Goal: Register for event/course

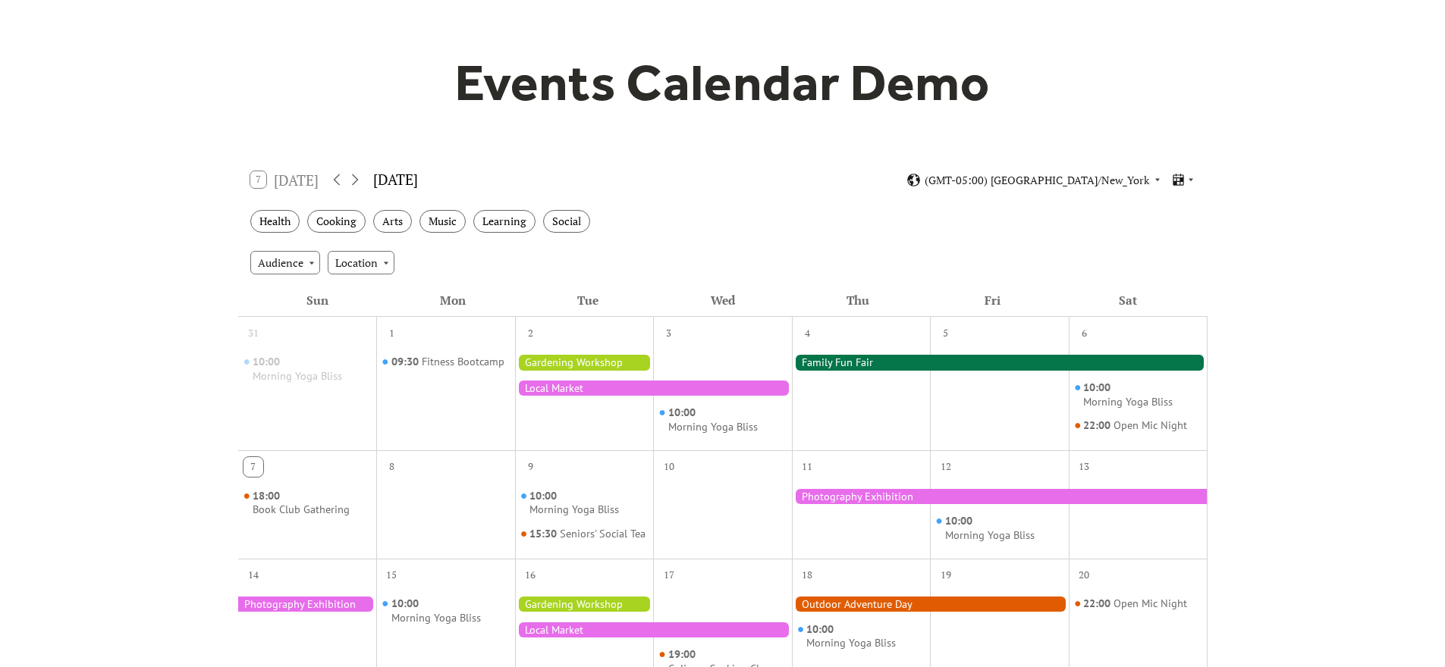
scroll to position [454, 0]
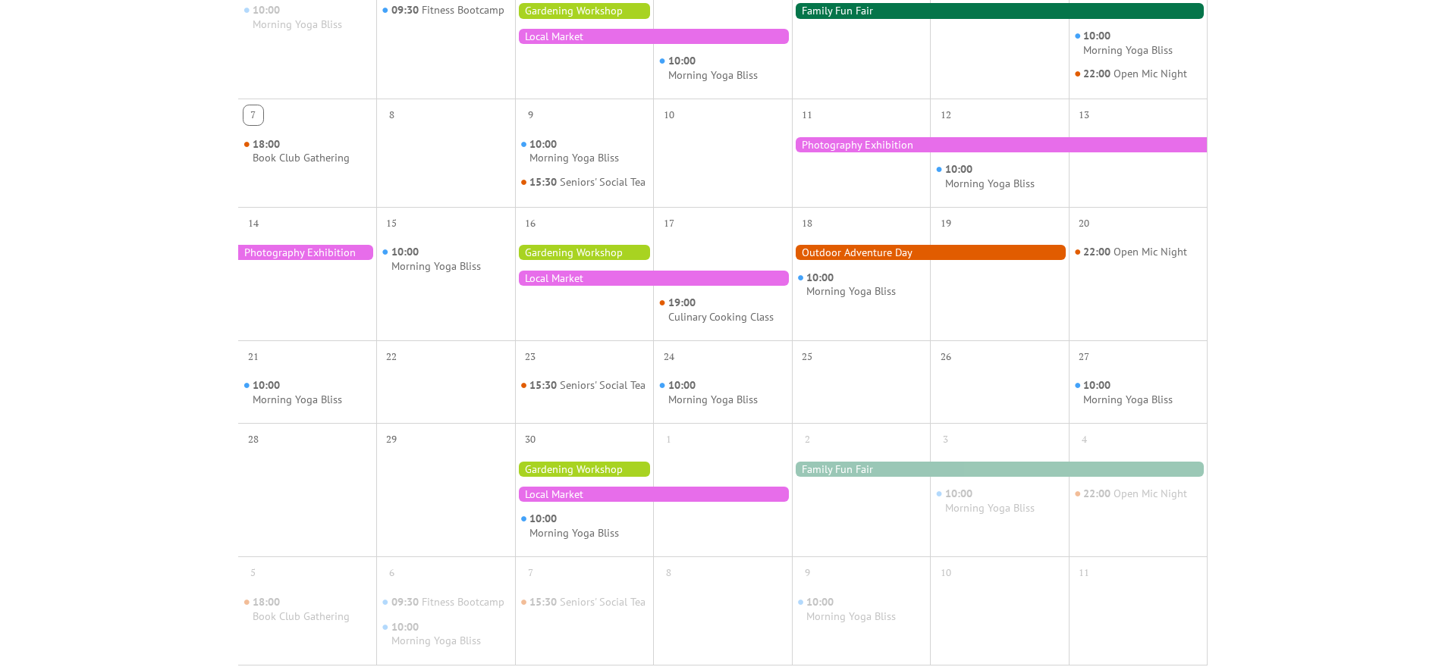
click at [582, 260] on div at bounding box center [584, 252] width 139 height 15
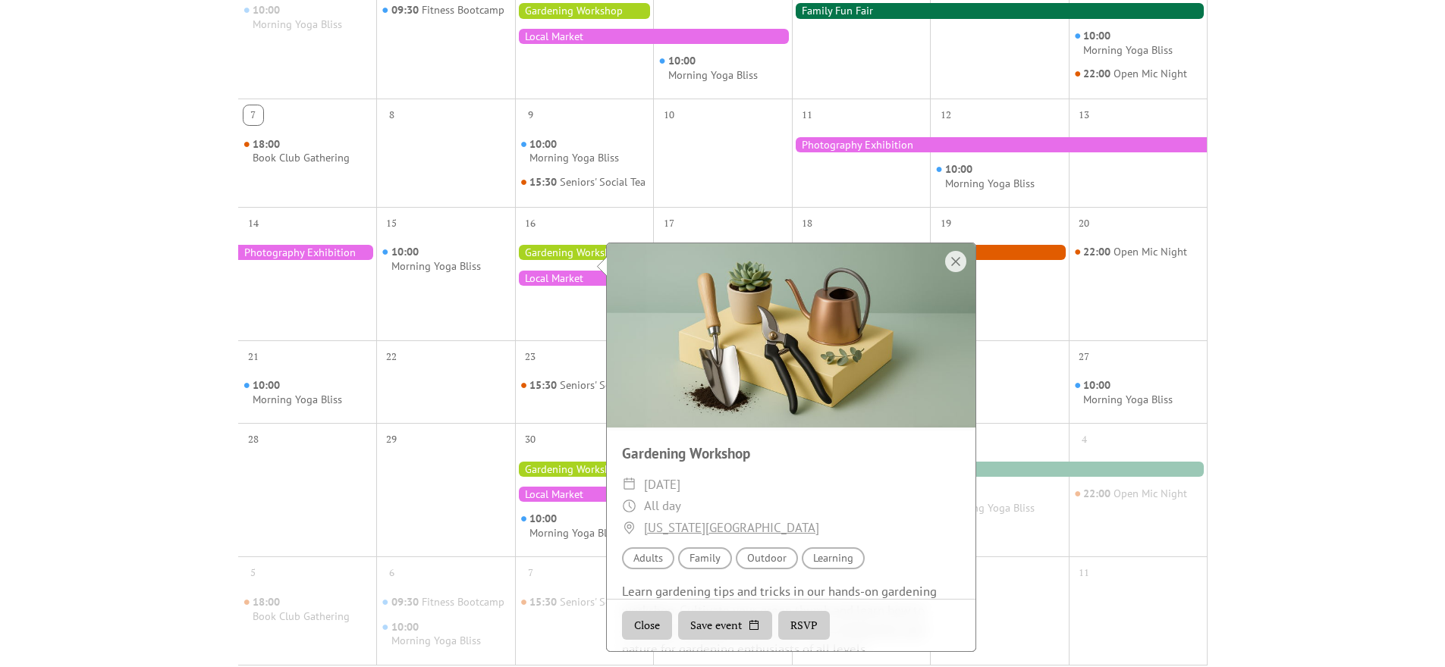
click at [794, 623] on button "RSVP" at bounding box center [804, 625] width 52 height 29
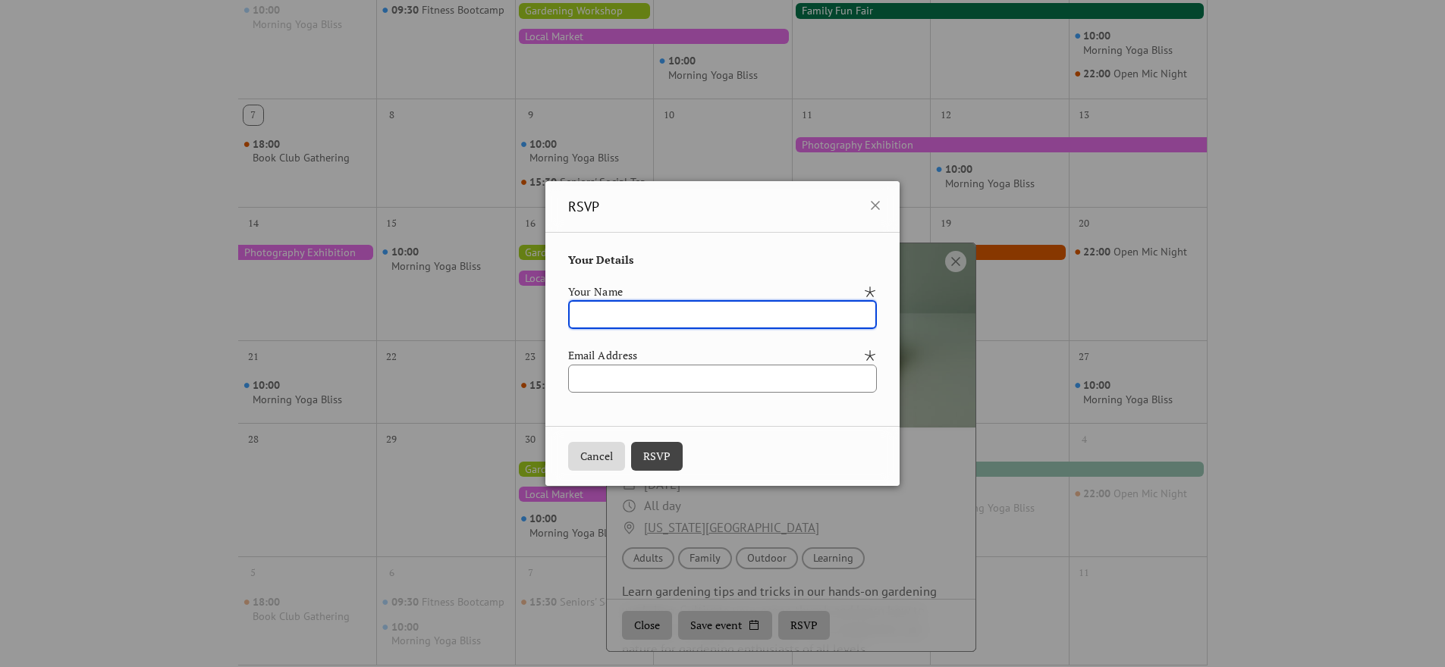
click at [582, 315] on input "text" at bounding box center [722, 314] width 309 height 29
click at [592, 315] on input "text" at bounding box center [722, 314] width 309 height 29
type input "*******"
click at [602, 362] on div "Email Address" at bounding box center [714, 355] width 292 height 17
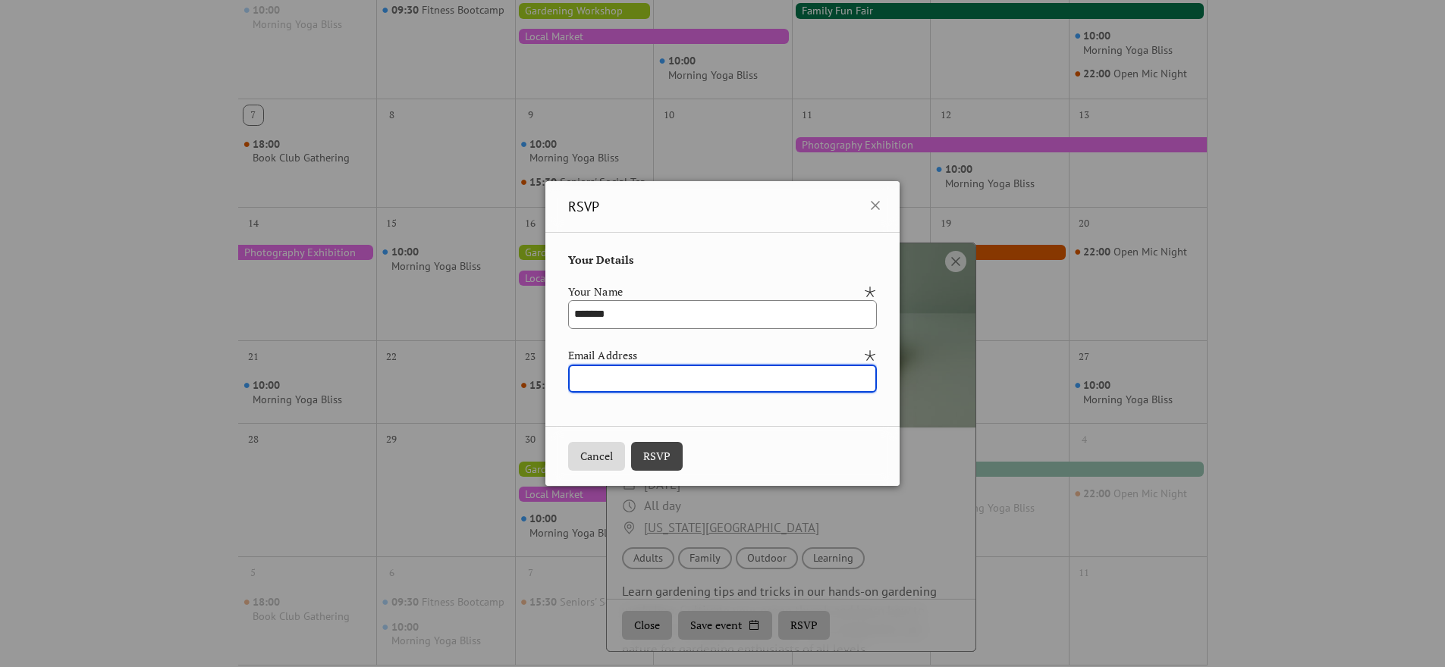
click at [601, 371] on input "email" at bounding box center [722, 379] width 309 height 29
type input "**********"
click at [651, 460] on button "RSVP" at bounding box center [657, 456] width 52 height 29
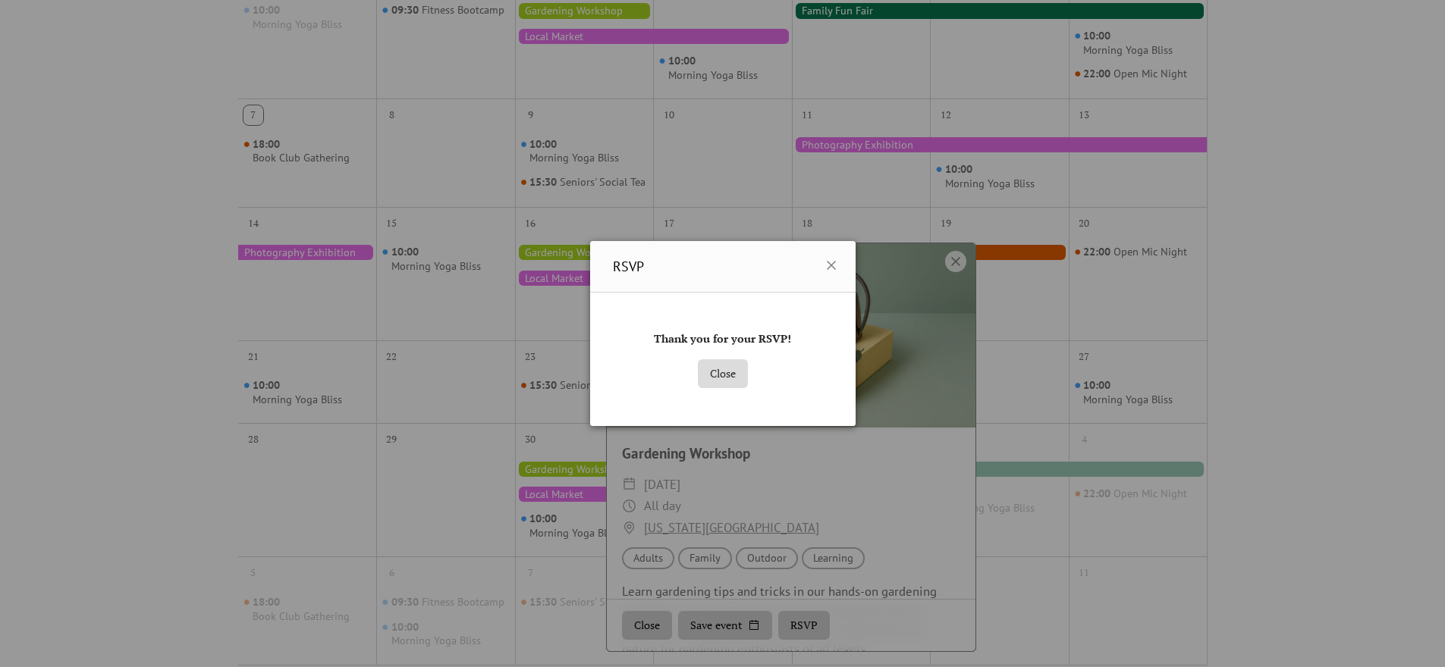
click at [734, 384] on button "Close" at bounding box center [723, 373] width 50 height 29
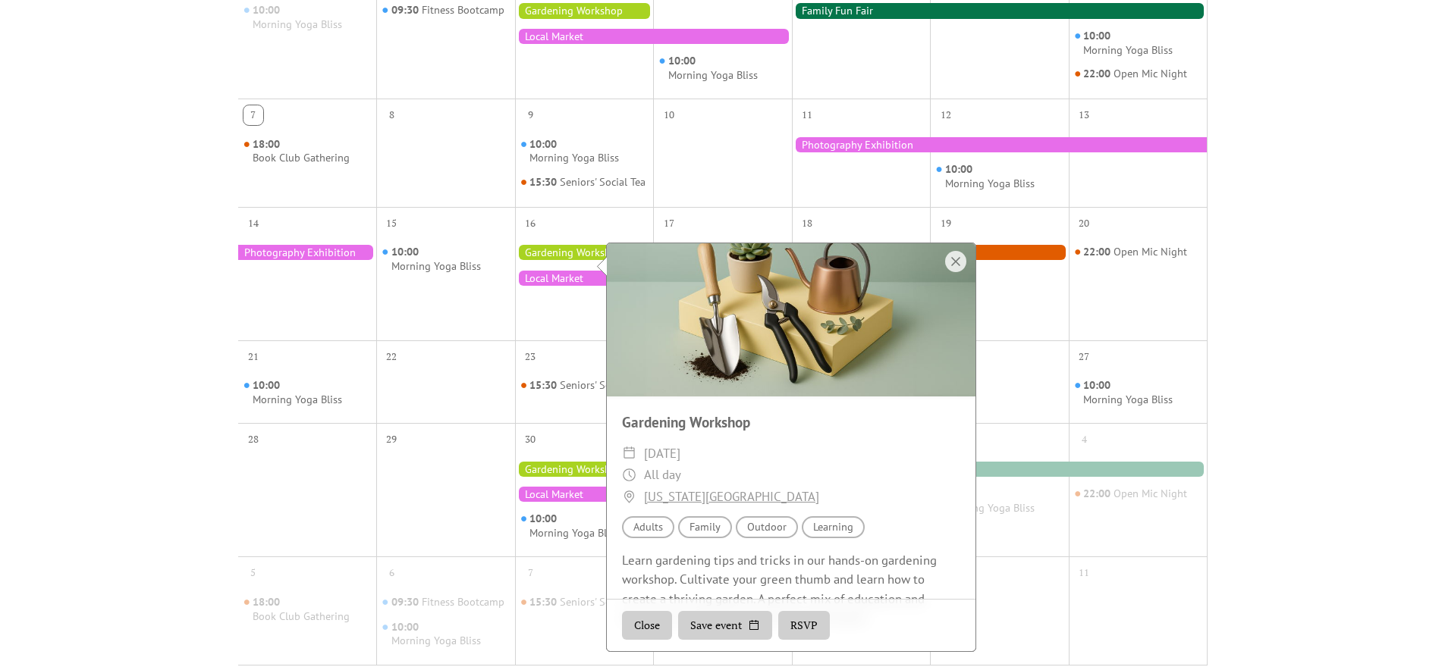
scroll to position [73, 0]
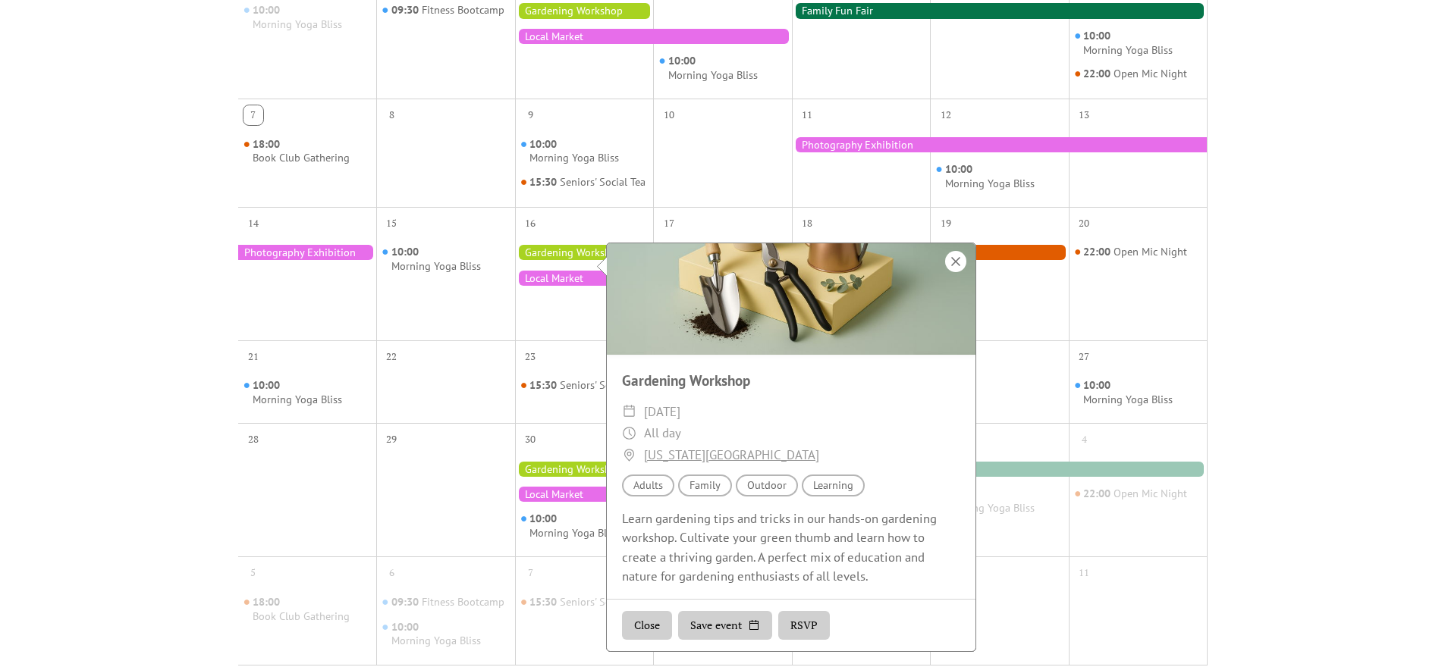
click at [960, 262] on div at bounding box center [955, 261] width 21 height 21
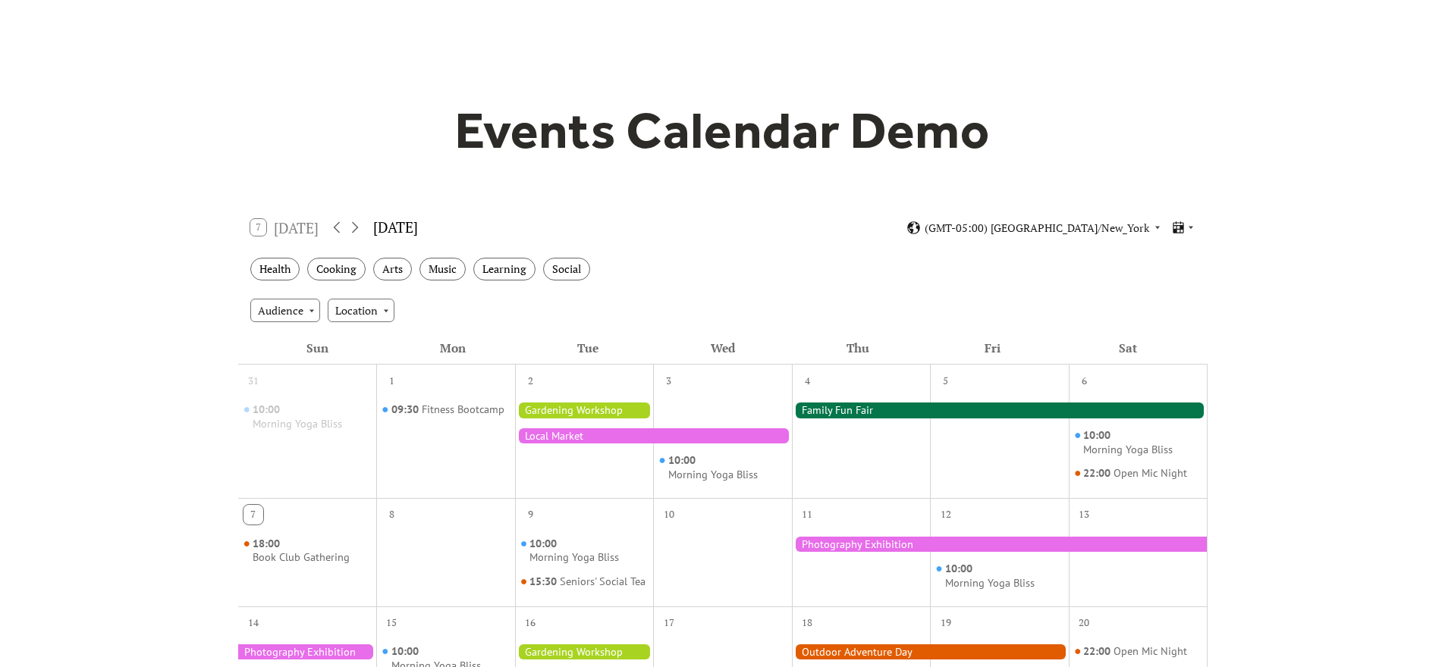
scroll to position [0, 0]
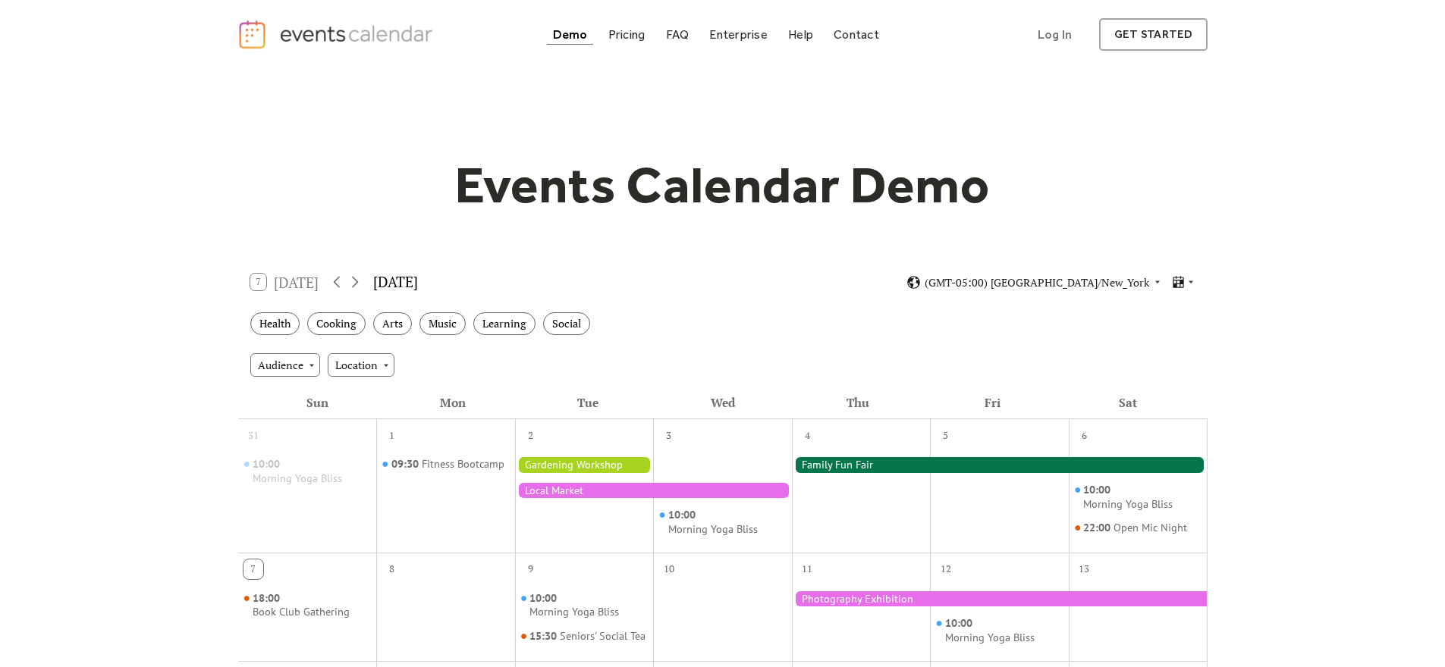
click at [635, 534] on div at bounding box center [584, 497] width 139 height 98
click at [701, 526] on div "Morning Yoga Bliss" at bounding box center [712, 529] width 89 height 14
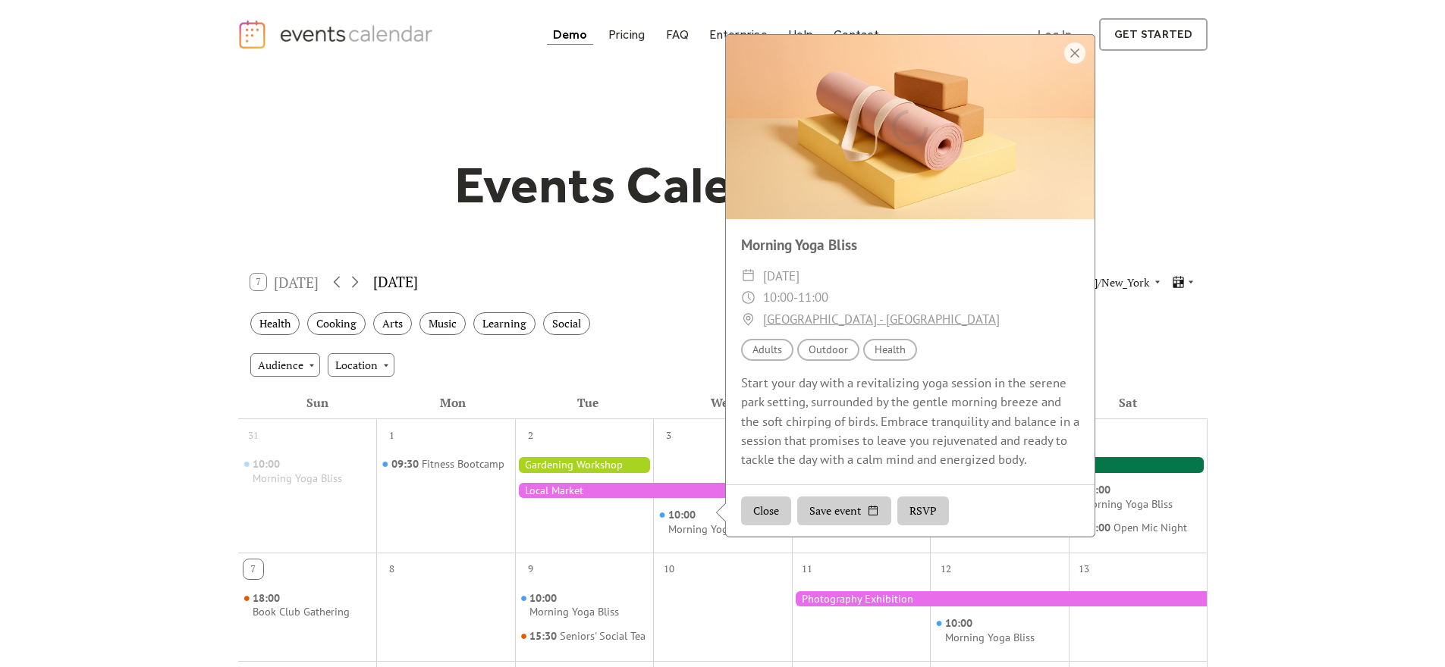
click at [594, 493] on div at bounding box center [653, 490] width 277 height 15
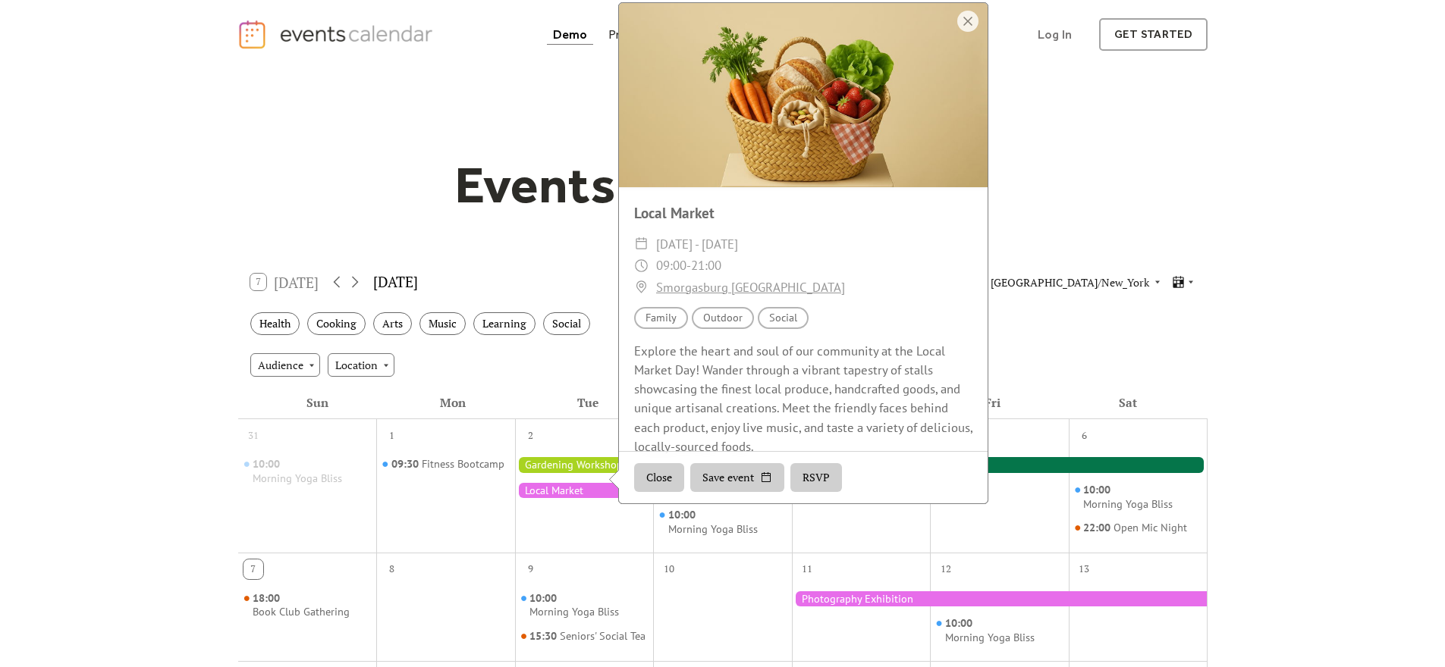
click at [697, 369] on div "Explore the heart and soul of our community at the Local Market Day! Wander thr…" at bounding box center [803, 399] width 369 height 115
click at [692, 222] on div "Local Market" at bounding box center [803, 213] width 369 height 22
click at [708, 168] on div at bounding box center [803, 95] width 369 height 184
click at [964, 32] on div at bounding box center [967, 21] width 21 height 21
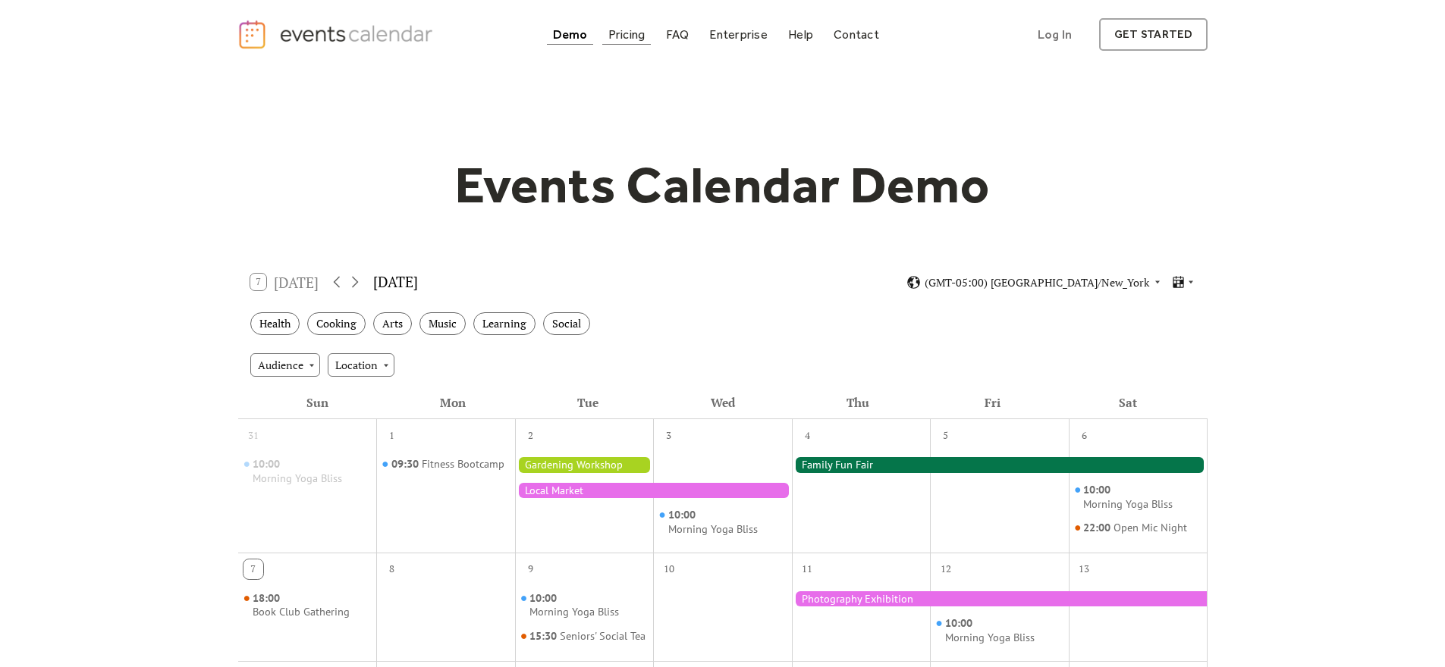
click at [635, 33] on div "Pricing" at bounding box center [626, 34] width 37 height 8
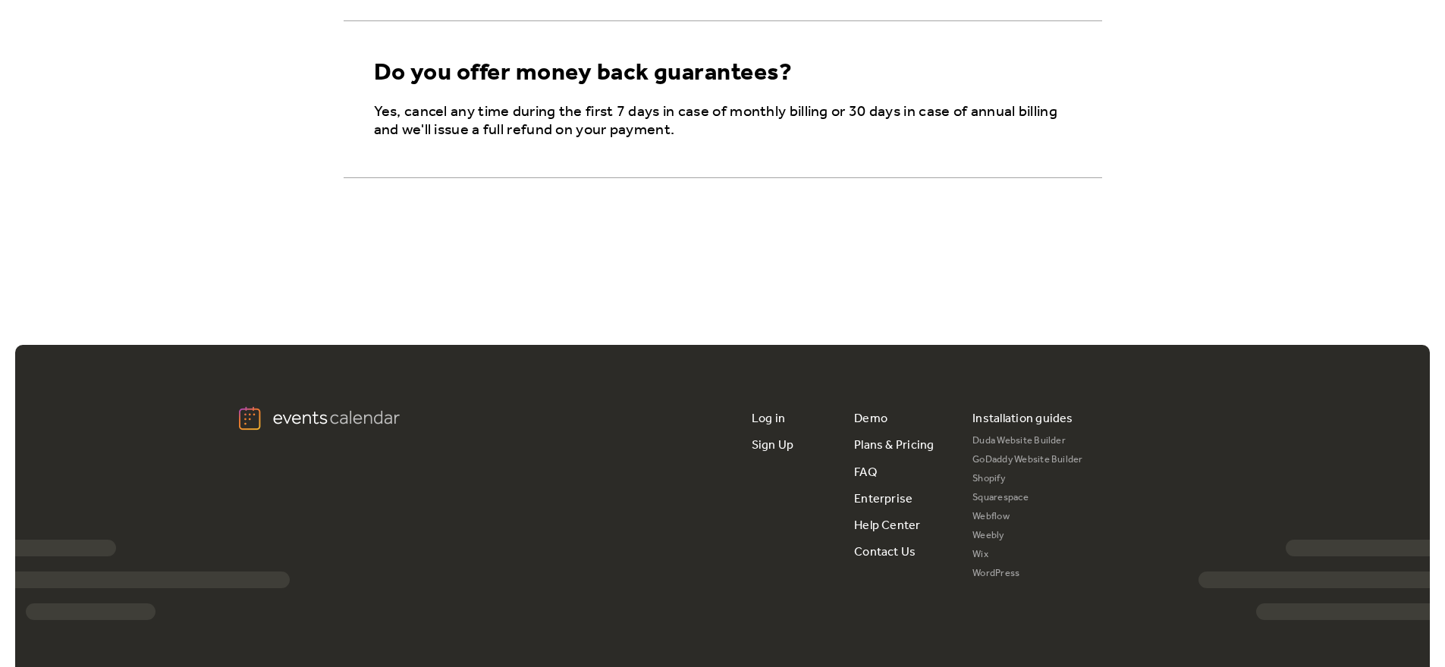
scroll to position [2834, 0]
